Goal: Check status: Check status

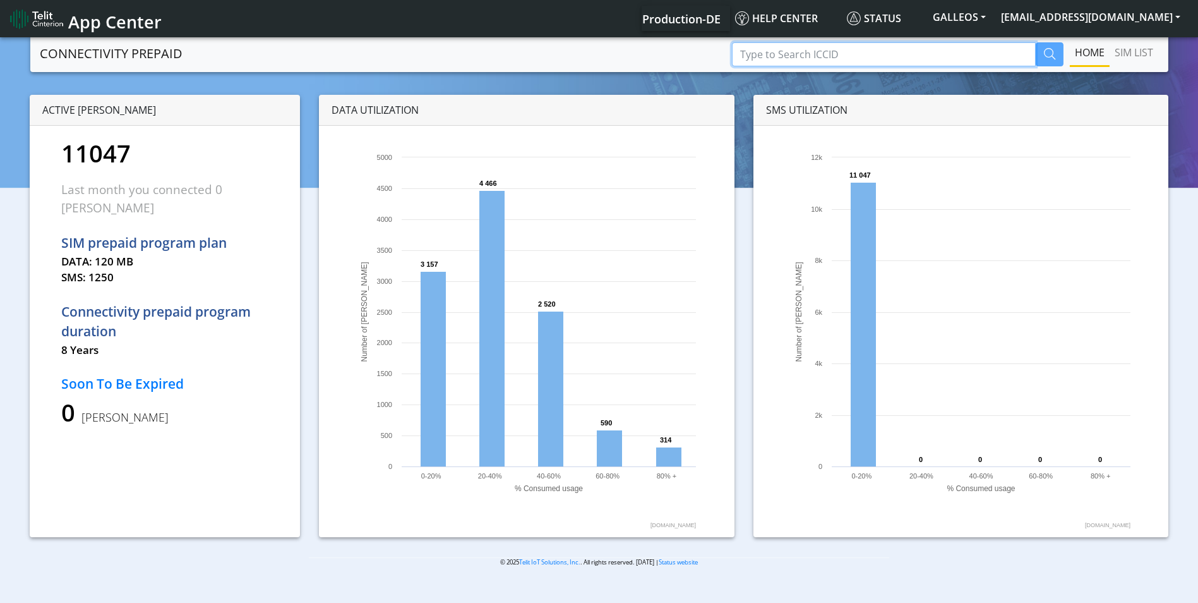
click at [773, 52] on input "Type to Search ICCID" at bounding box center [884, 54] width 304 height 24
paste input "89358151000008087101"
type input "89358151000008087101"
click at [1044, 51] on icon "button" at bounding box center [1049, 53] width 11 height 11
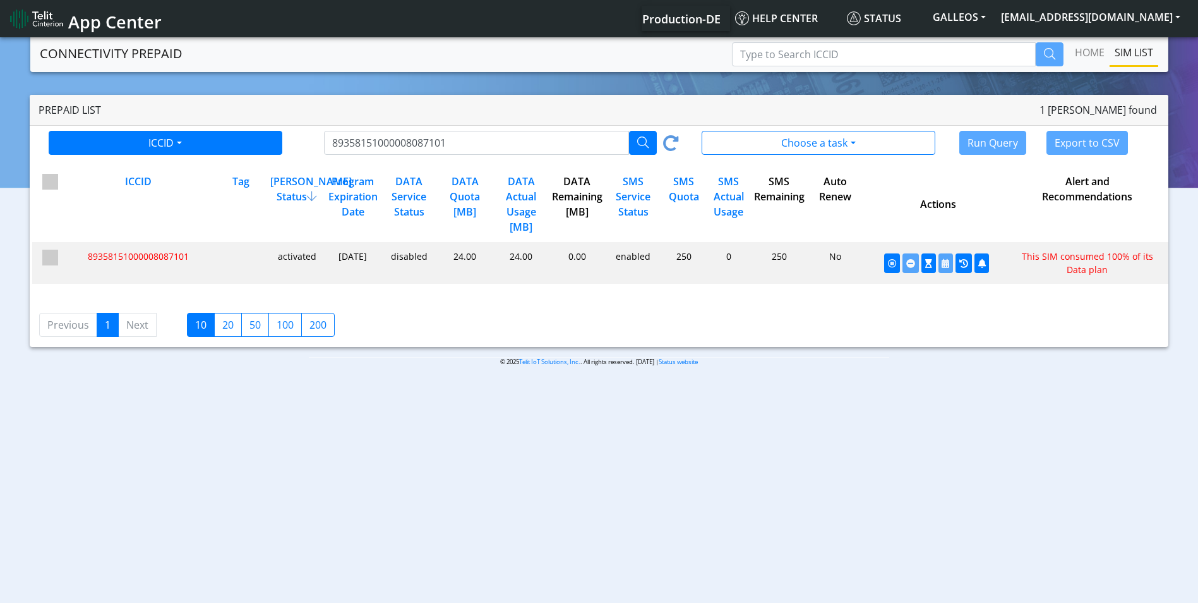
click at [431, 255] on div "disabled" at bounding box center [408, 262] width 56 height 27
click at [273, 254] on div "activated" at bounding box center [296, 262] width 56 height 27
click at [926, 264] on icon "button" at bounding box center [928, 263] width 7 height 9
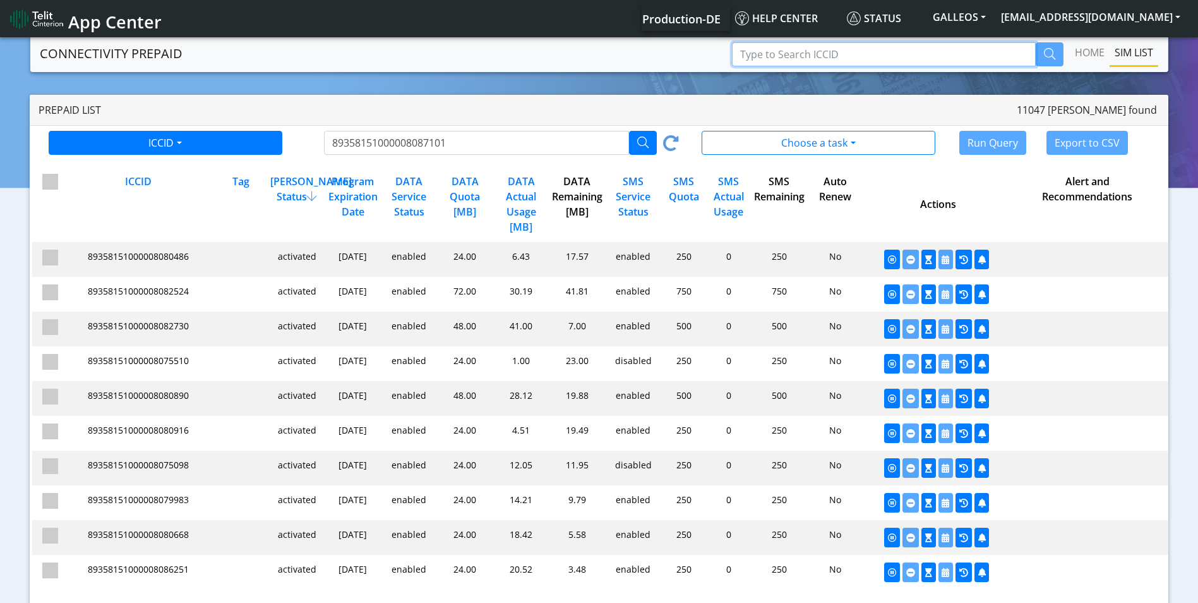
click at [823, 51] on input "Type to Search ICCID" at bounding box center [884, 54] width 304 height 24
paste input "89358151000008101795"
type input "89358151000008101795"
click at [1039, 49] on button "button" at bounding box center [1050, 54] width 28 height 24
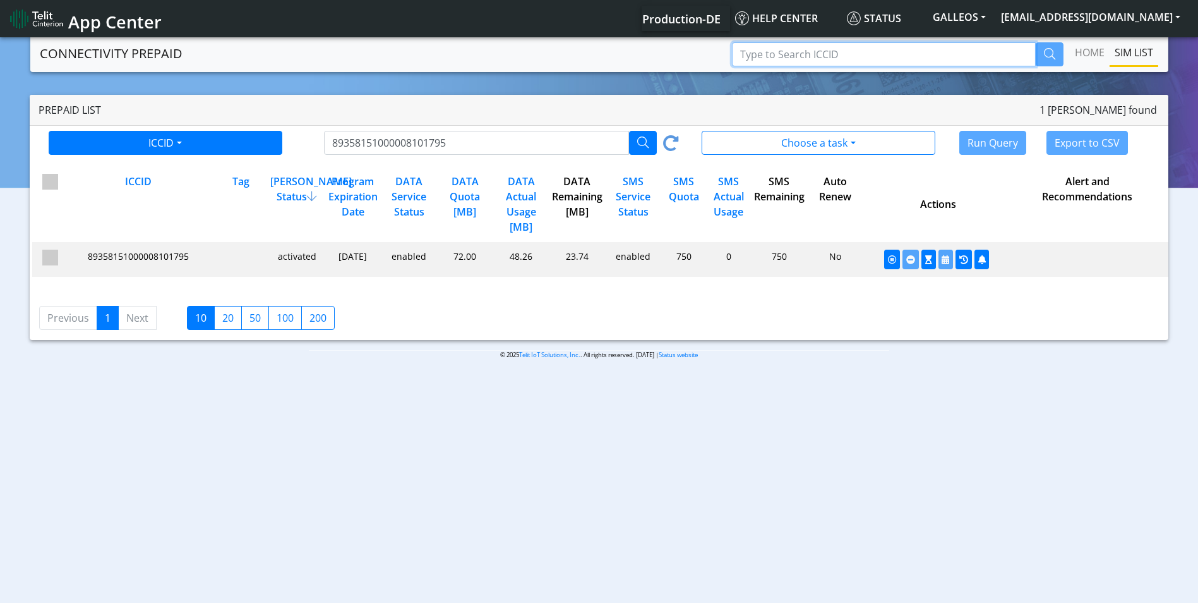
click at [786, 54] on input "Type to Search ICCID" at bounding box center [884, 54] width 304 height 24
paste input "89358151000008070016"
type input "89358151000008070016"
click at [1047, 55] on icon "button" at bounding box center [1049, 53] width 11 height 11
click at [817, 51] on input "Type to Search ICCID" at bounding box center [884, 54] width 304 height 24
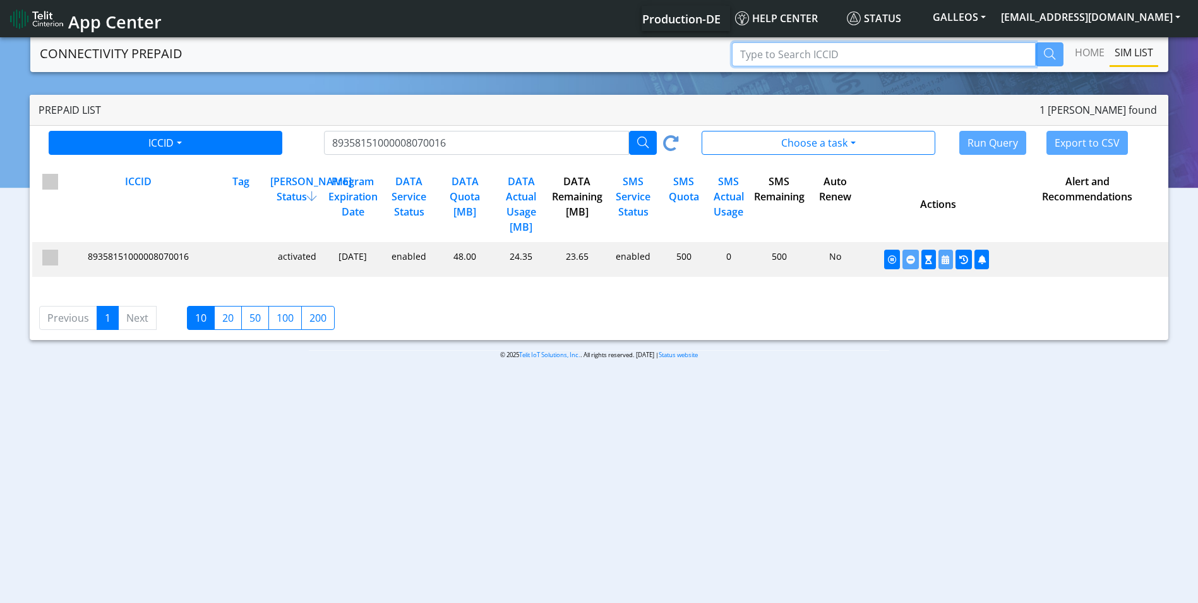
paste input "89358151000008067533"
type input "89358151000008067533"
click at [1055, 57] on button "button" at bounding box center [1050, 54] width 28 height 24
click at [792, 53] on input "Type to Search ICCID" at bounding box center [884, 54] width 304 height 24
paste input "89358151000008072038"
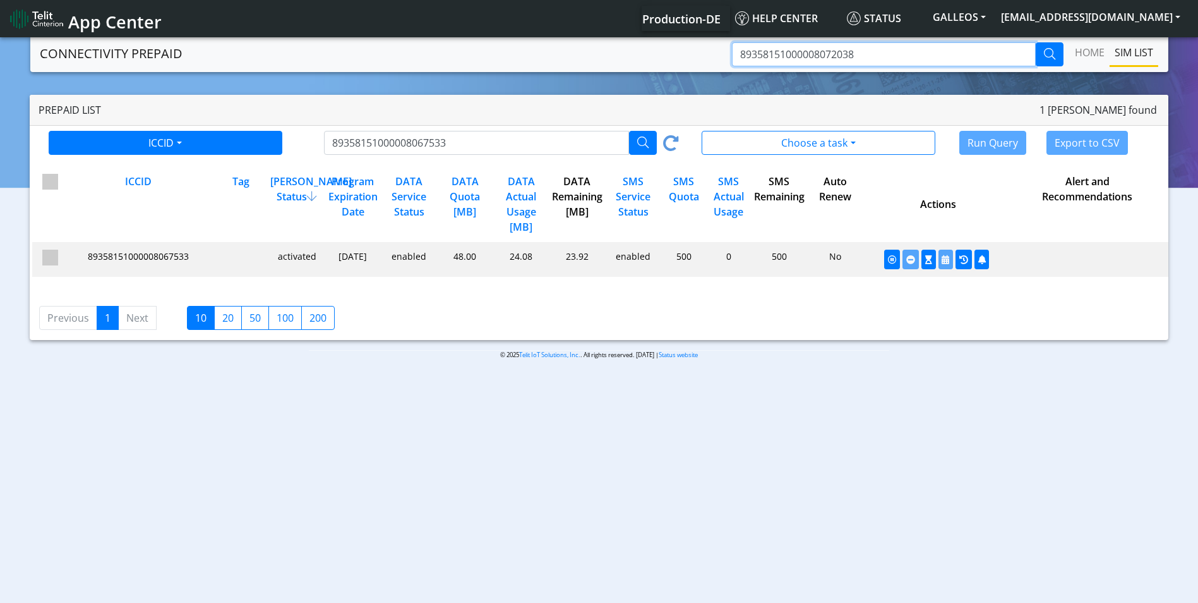
type input "89358151000008072038"
click at [1048, 54] on icon "button" at bounding box center [1049, 53] width 11 height 11
click at [813, 53] on input "Type to Search ICCID" at bounding box center [884, 54] width 304 height 24
paste input "89358151000008086848"
type input "89358151000008086848"
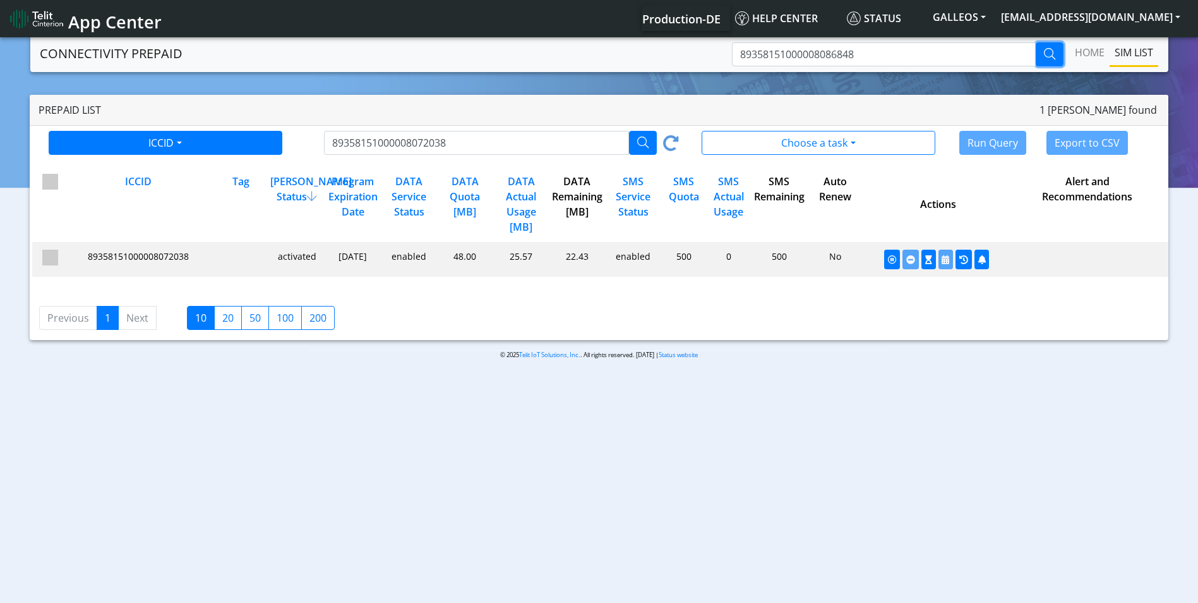
click at [1044, 49] on icon "button" at bounding box center [1049, 53] width 11 height 11
